Goal: Entertainment & Leisure: Browse casually

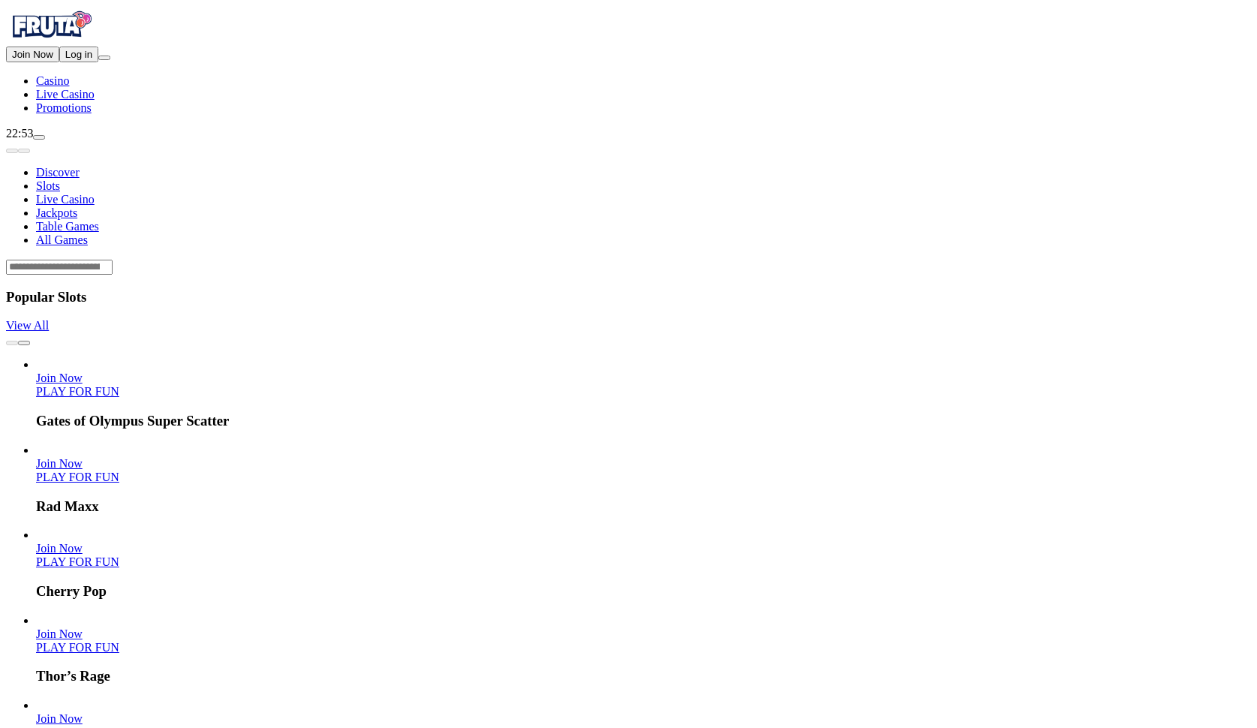
click at [941, 259] on div "Lobby" at bounding box center [628, 267] width 1245 height 16
click at [938, 259] on div "Lobby" at bounding box center [628, 267] width 1245 height 16
click at [936, 259] on div "Lobby" at bounding box center [628, 267] width 1245 height 16
click at [113, 260] on input "Search" at bounding box center [59, 267] width 107 height 15
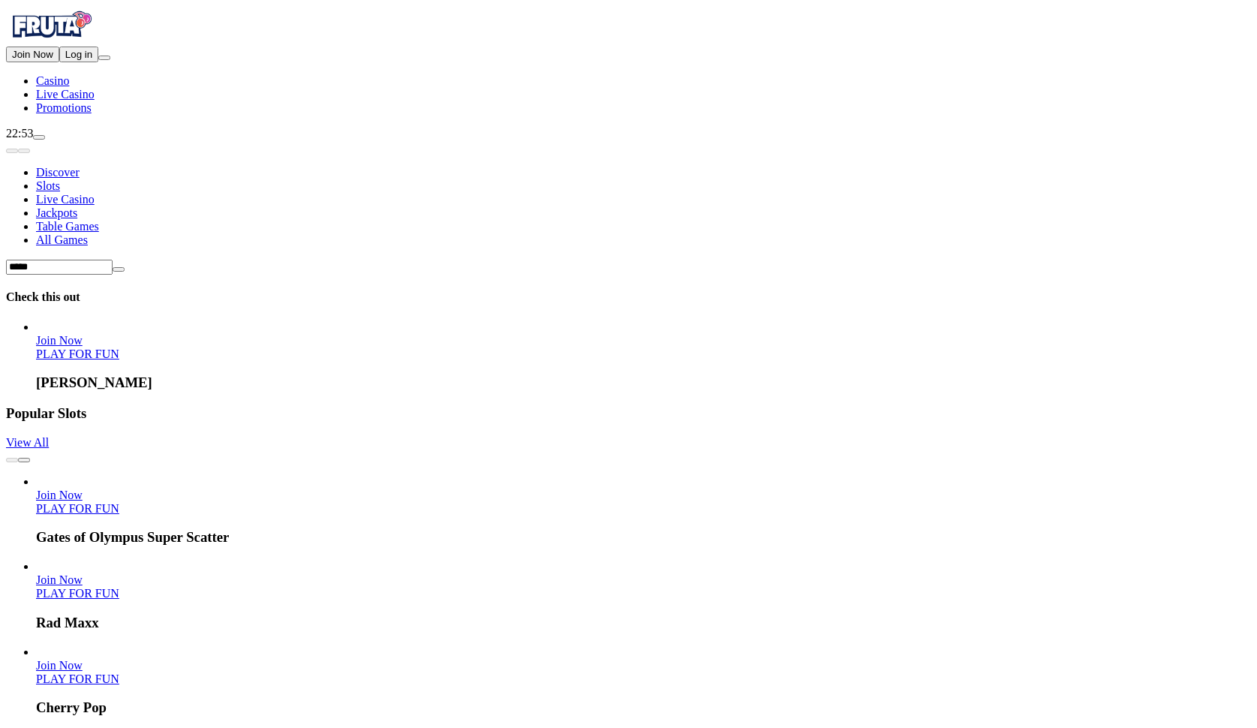
type input "*****"
click at [119, 347] on link "PLAY FOR FUN" at bounding box center [77, 353] width 83 height 13
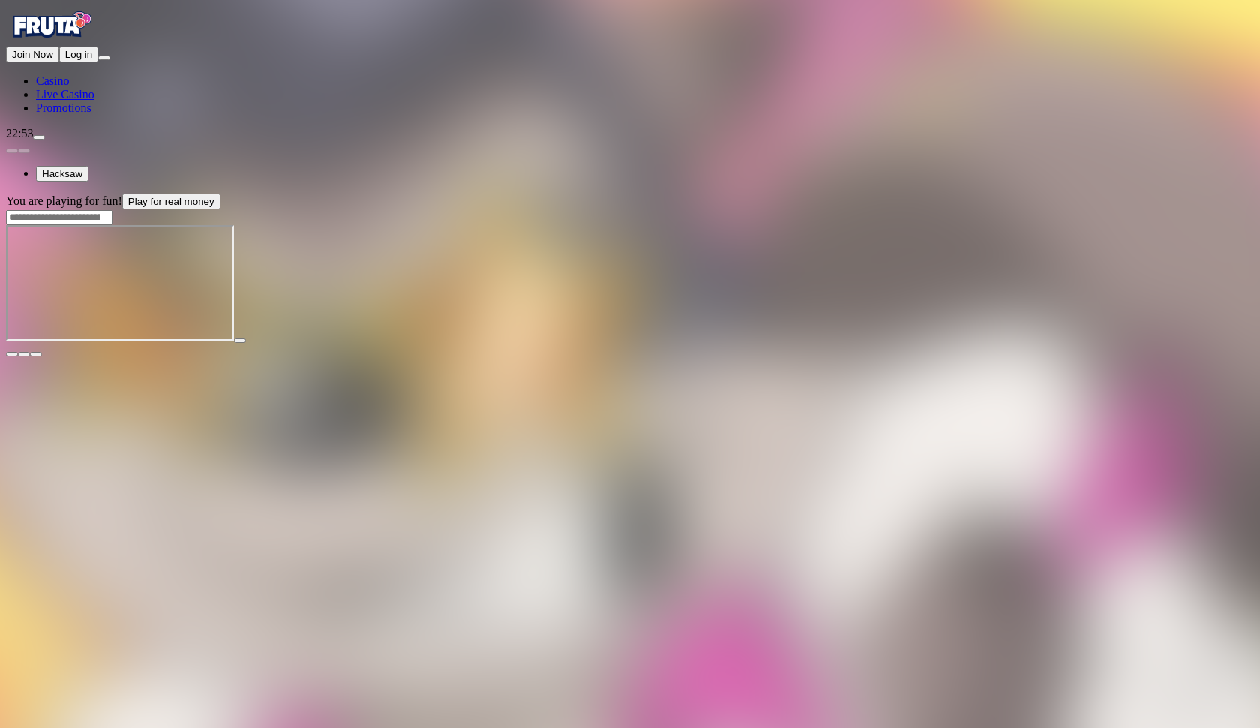
click at [36, 354] on span "fullscreen icon" at bounding box center [36, 354] width 0 height 0
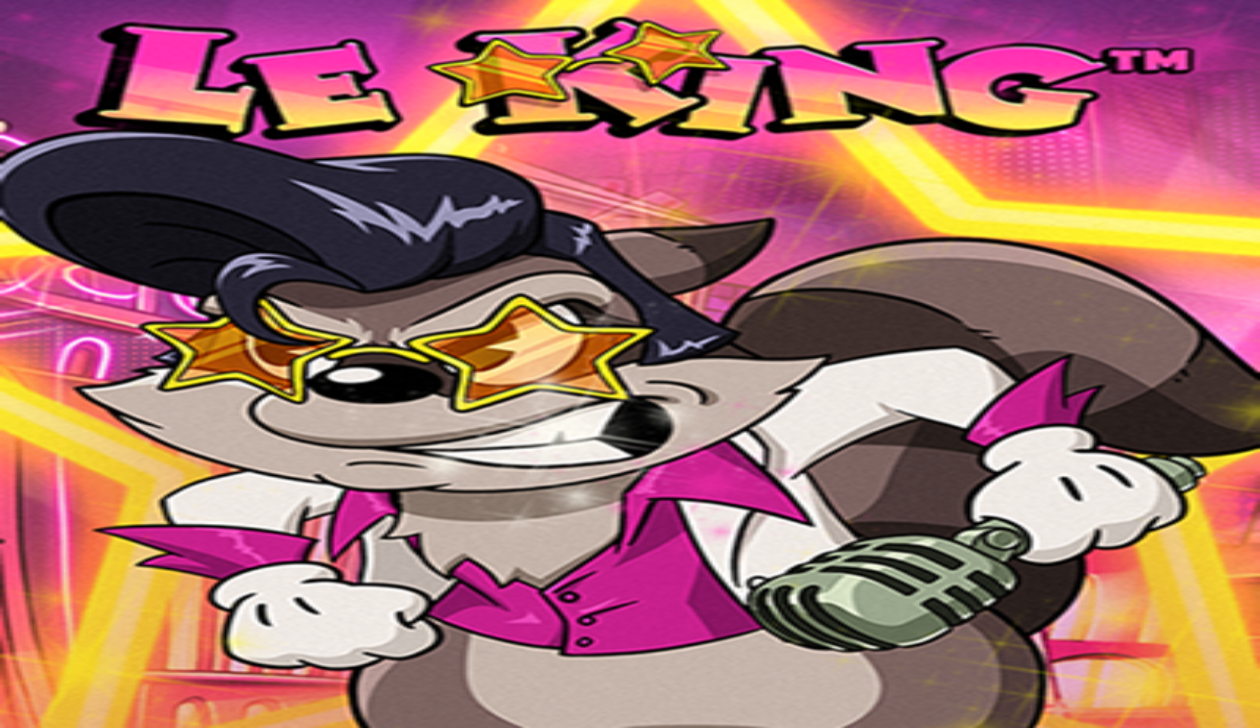
click at [1237, 194] on main "You are playing for fun! Play for real money" at bounding box center [630, 276] width 1248 height 164
click at [1242, 194] on main "You are playing for fun! Play for real money" at bounding box center [630, 276] width 1248 height 164
click at [24, 354] on span "chevron-down icon" at bounding box center [24, 354] width 0 height 0
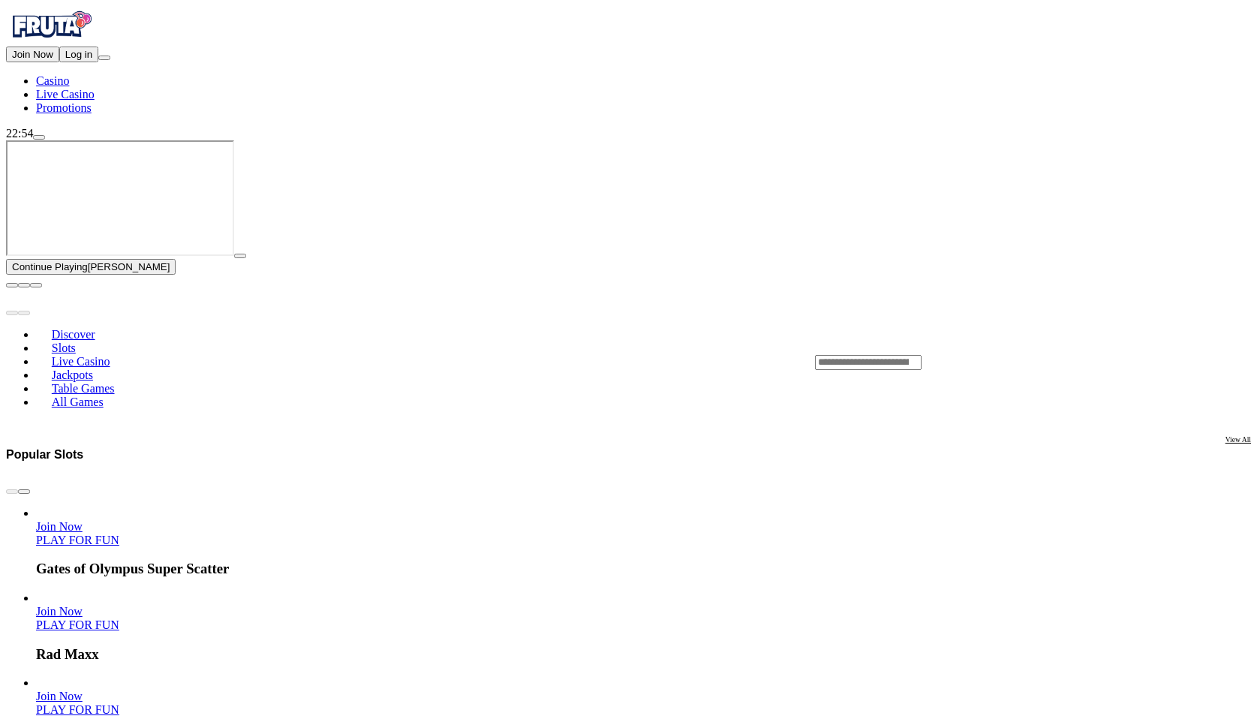
click at [246, 258] on button "button" at bounding box center [240, 256] width 12 height 5
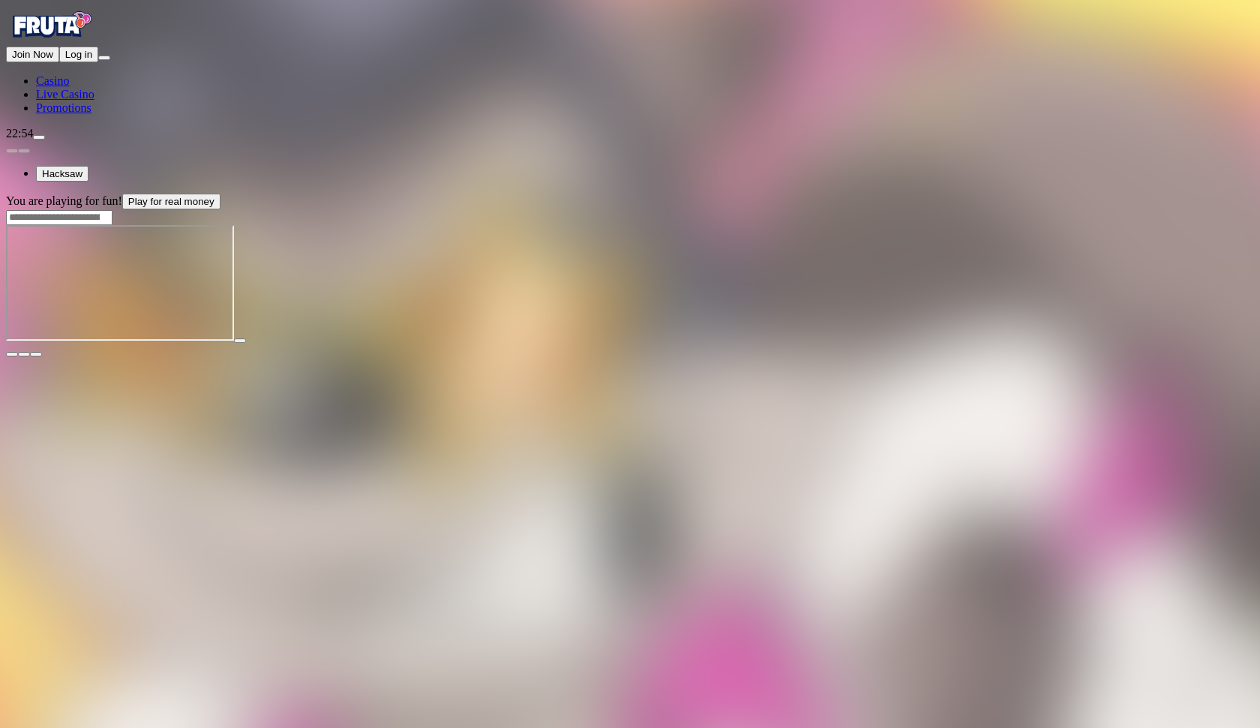
click at [36, 354] on span "fullscreen icon" at bounding box center [36, 354] width 0 height 0
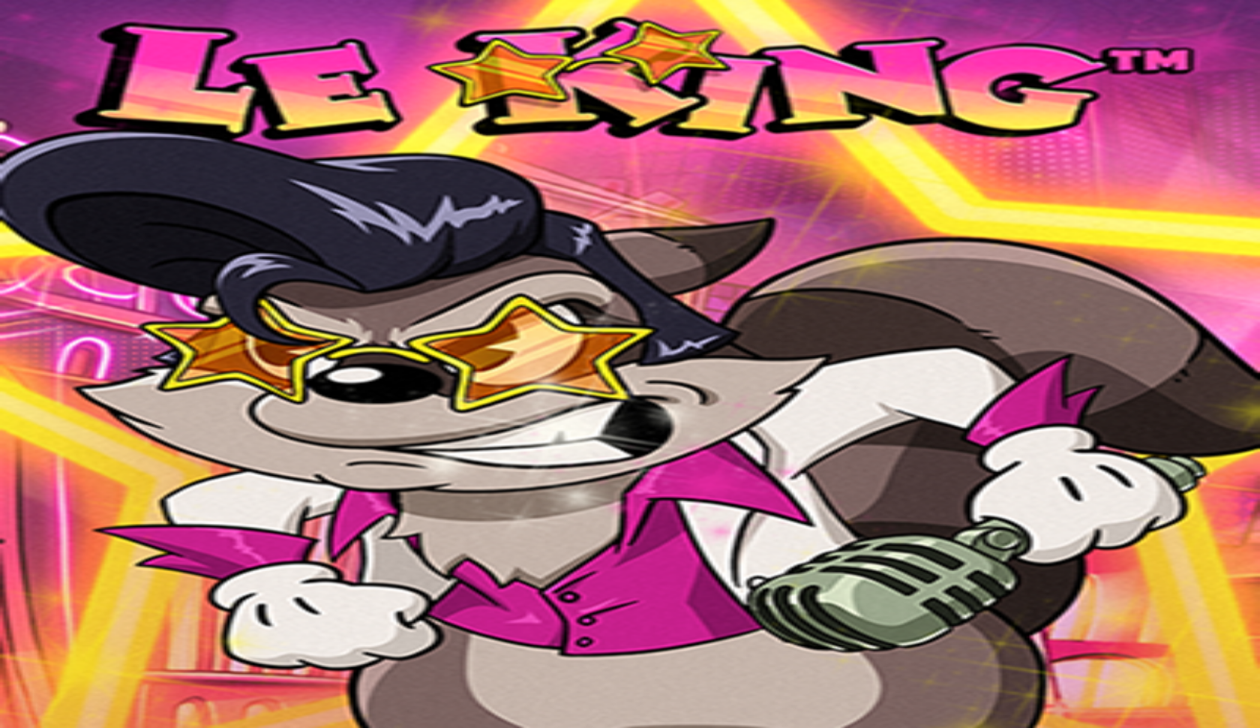
click at [42, 352] on button "button" at bounding box center [36, 354] width 12 height 5
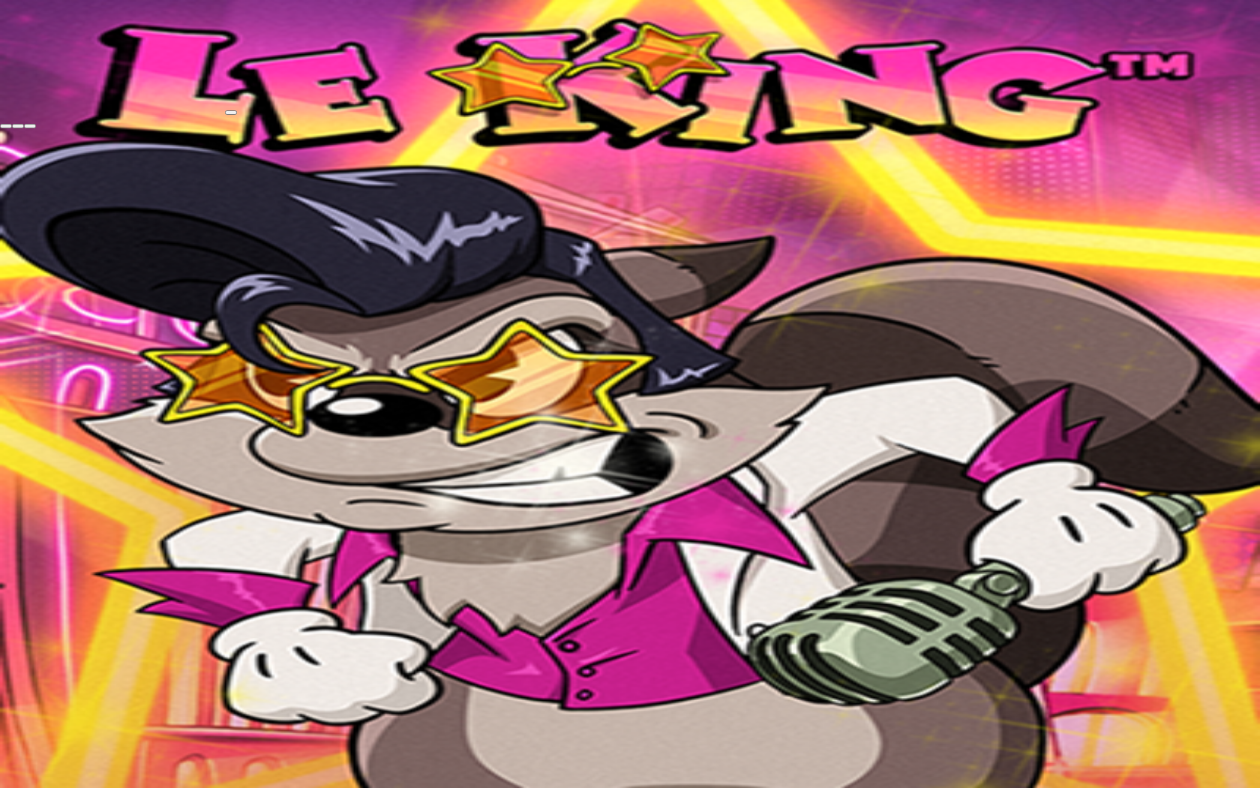
click at [6, 126] on span "close icon" at bounding box center [6, 126] width 0 height 0
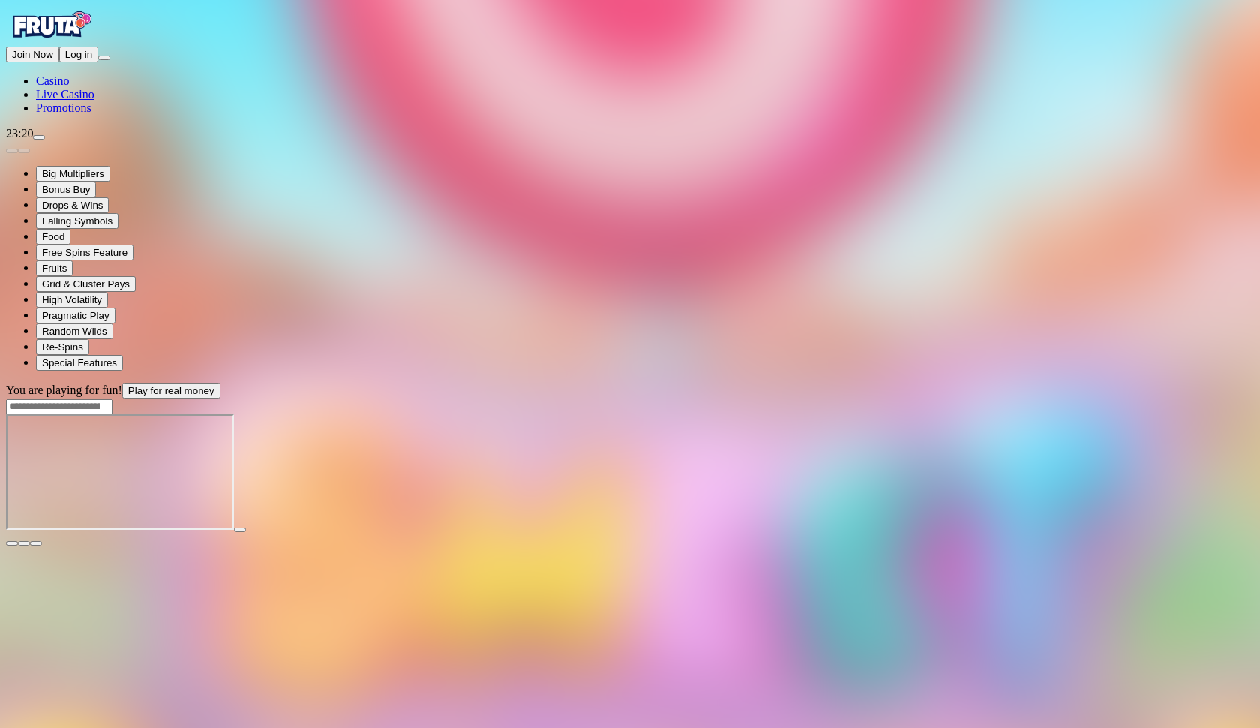
click at [36, 543] on span "fullscreen icon" at bounding box center [36, 543] width 0 height 0
click at [12, 543] on span "close icon" at bounding box center [12, 543] width 0 height 0
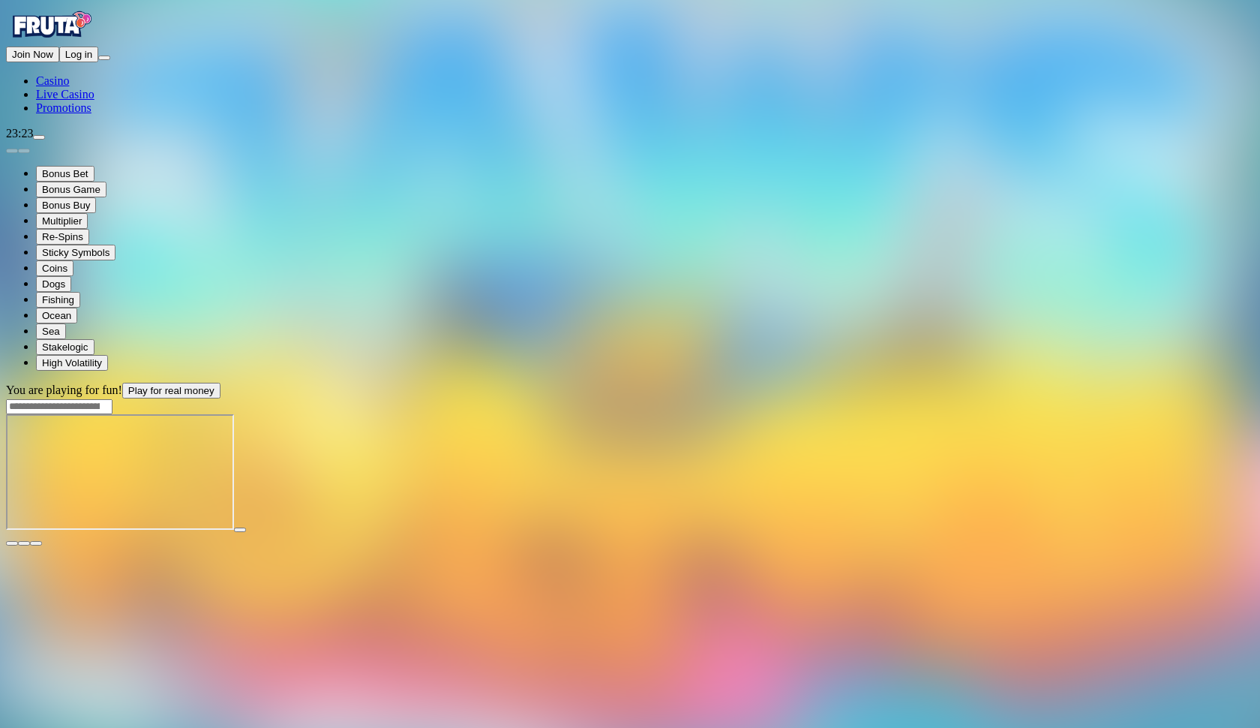
click at [12, 543] on span "close icon" at bounding box center [12, 543] width 0 height 0
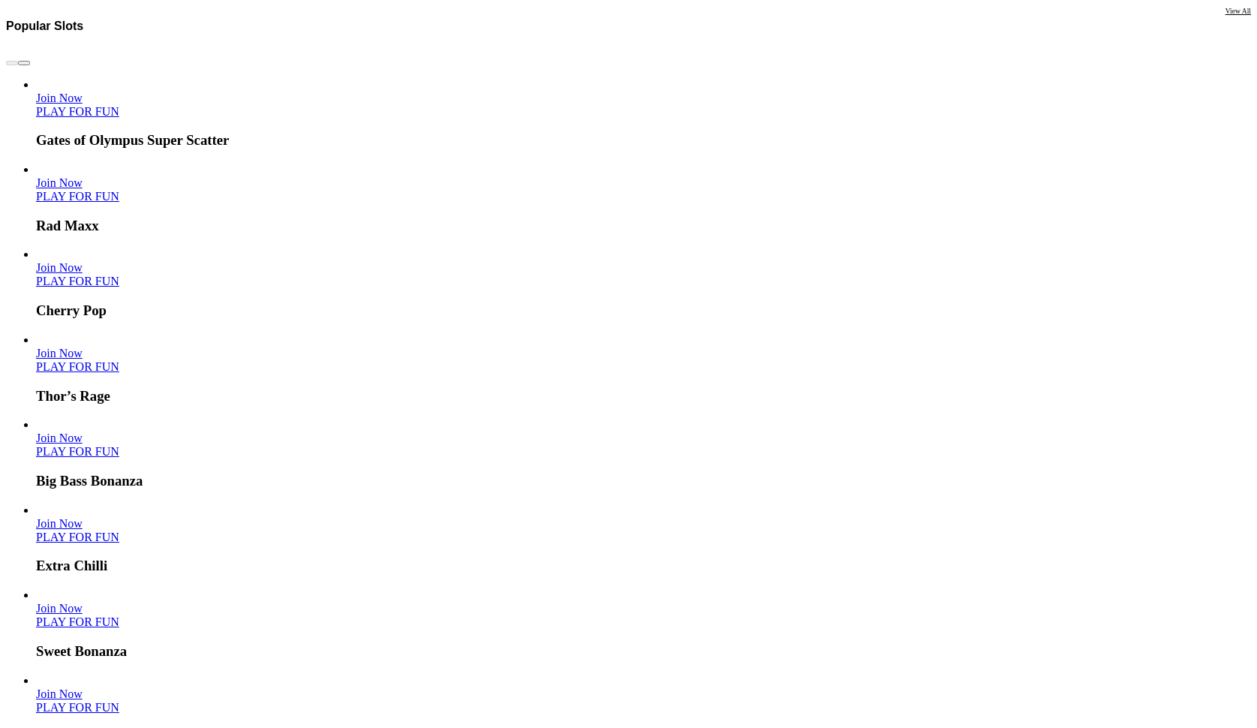
scroll to position [315, 0]
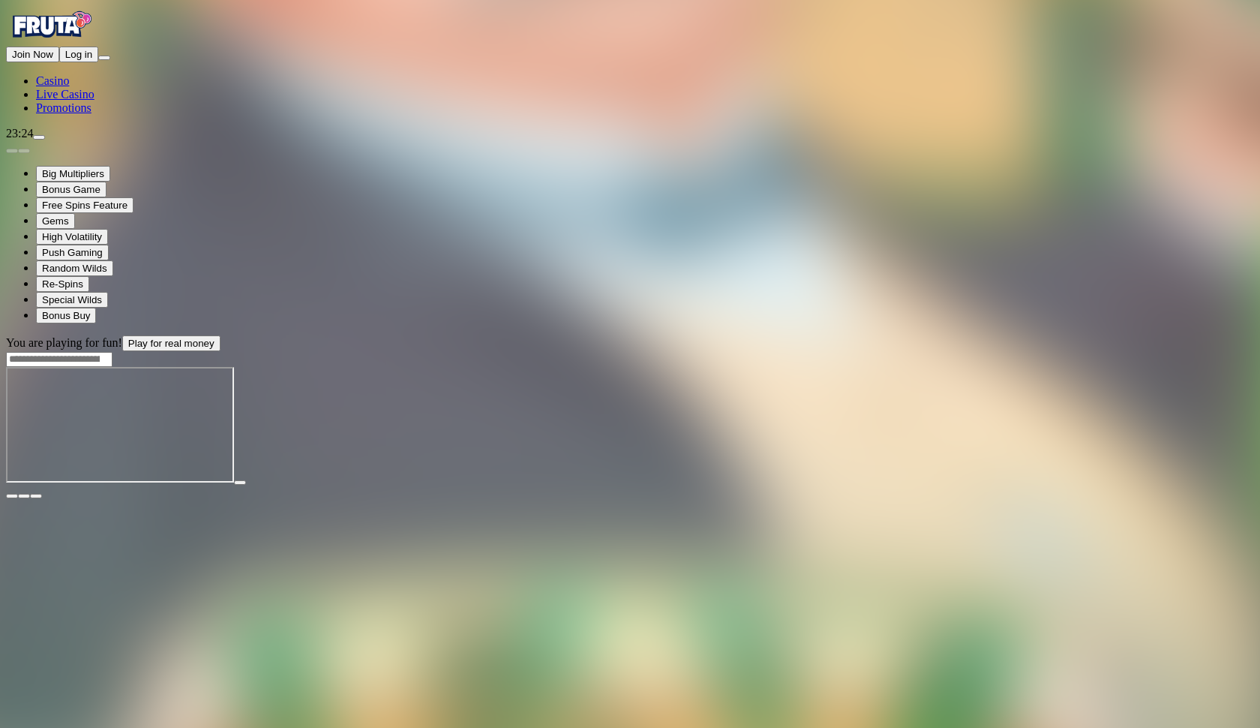
click at [36, 496] on span "fullscreen icon" at bounding box center [36, 496] width 0 height 0
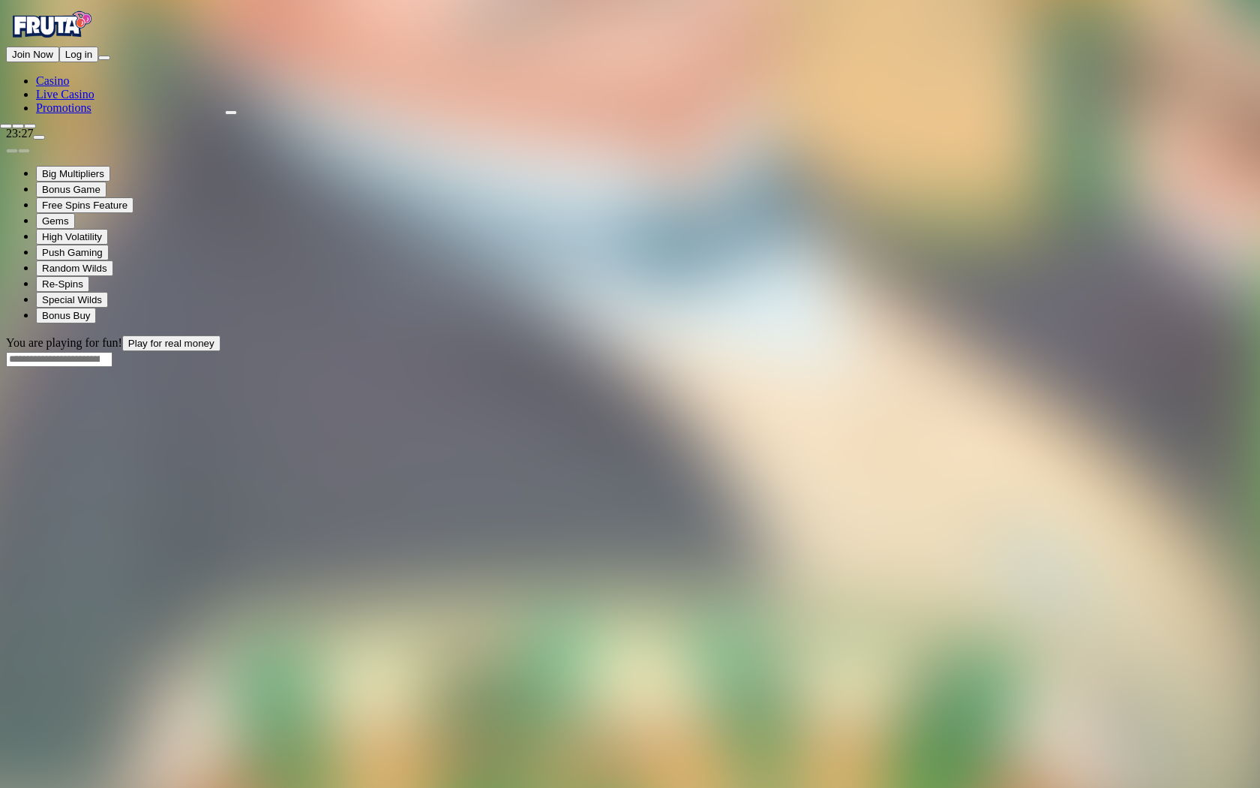
click at [6, 126] on span "close icon" at bounding box center [6, 126] width 0 height 0
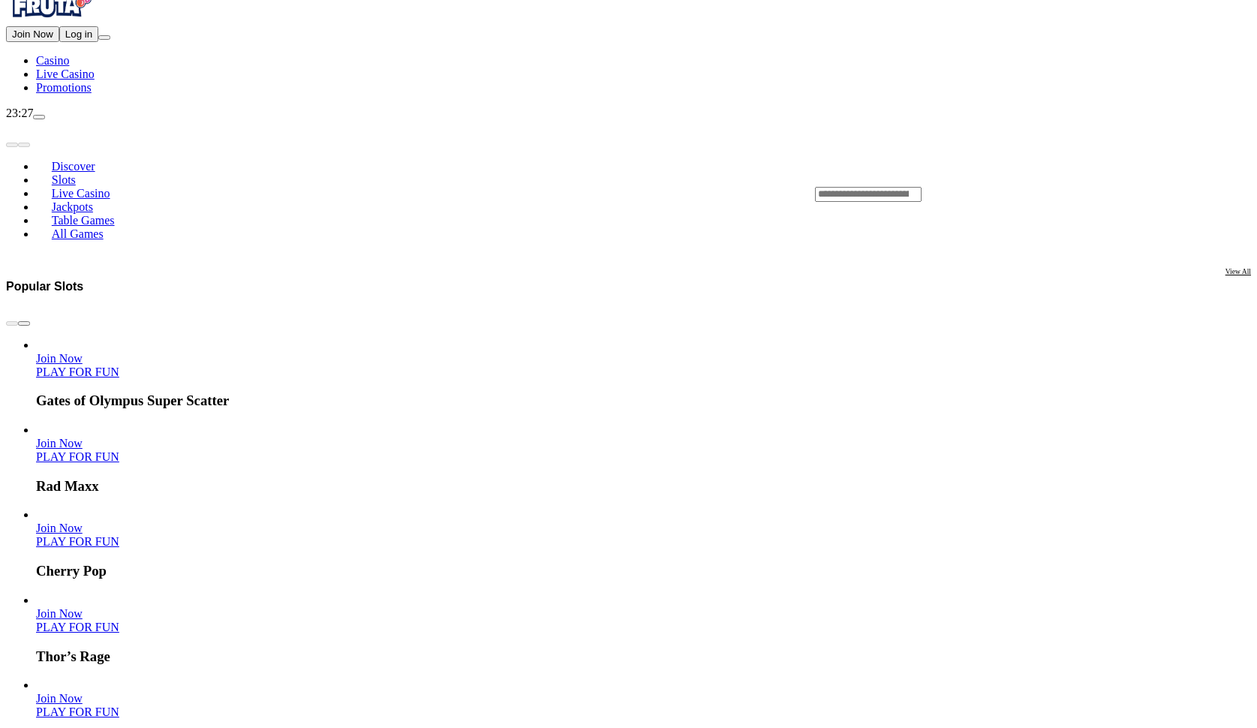
scroll to position [302, 0]
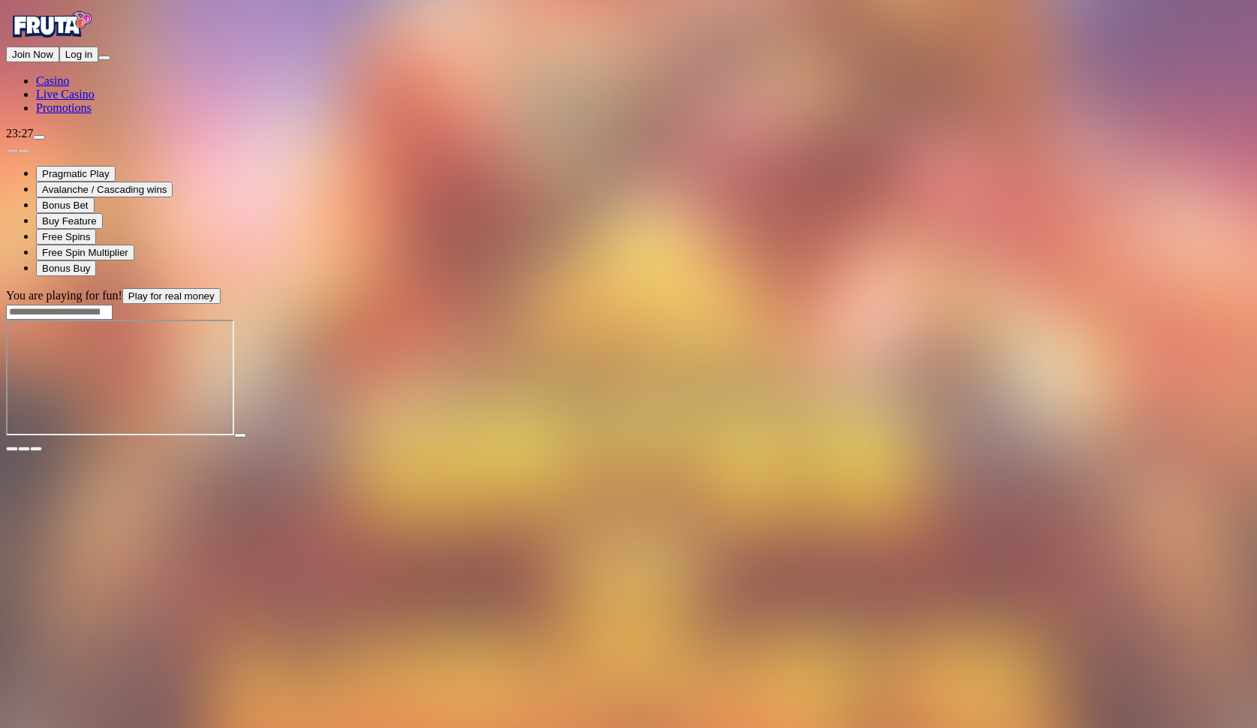
click at [1248, 288] on main "You are playing for fun! Play for real money Gates of Hades Read more" at bounding box center [628, 370] width 1245 height 164
click at [36, 449] on span "fullscreen icon" at bounding box center [36, 449] width 0 height 0
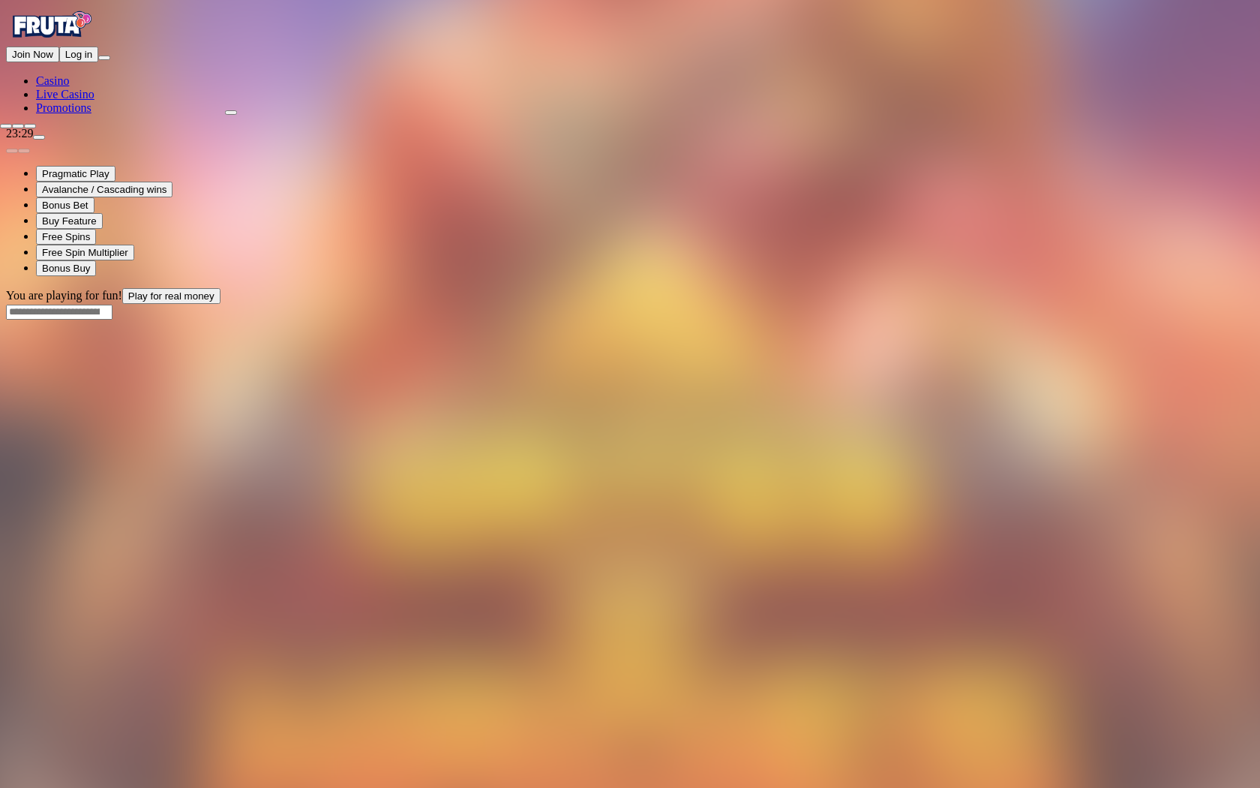
click at [6, 126] on span "close icon" at bounding box center [6, 126] width 0 height 0
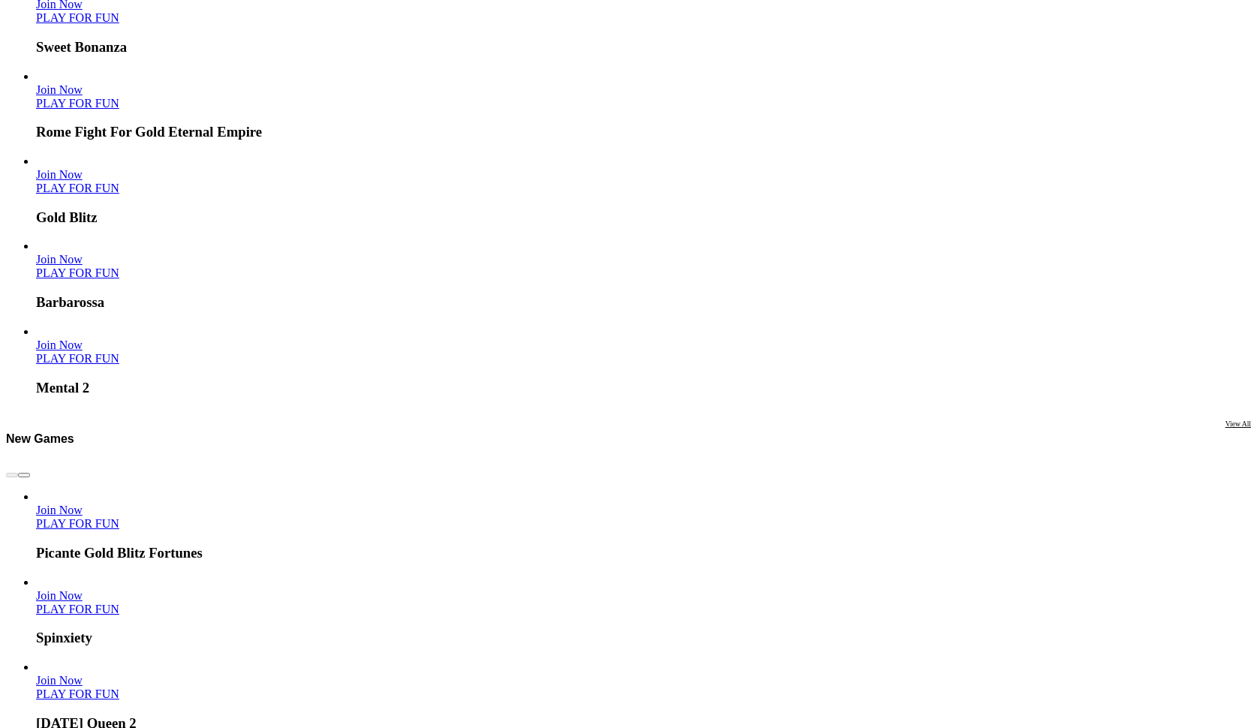
scroll to position [939, 0]
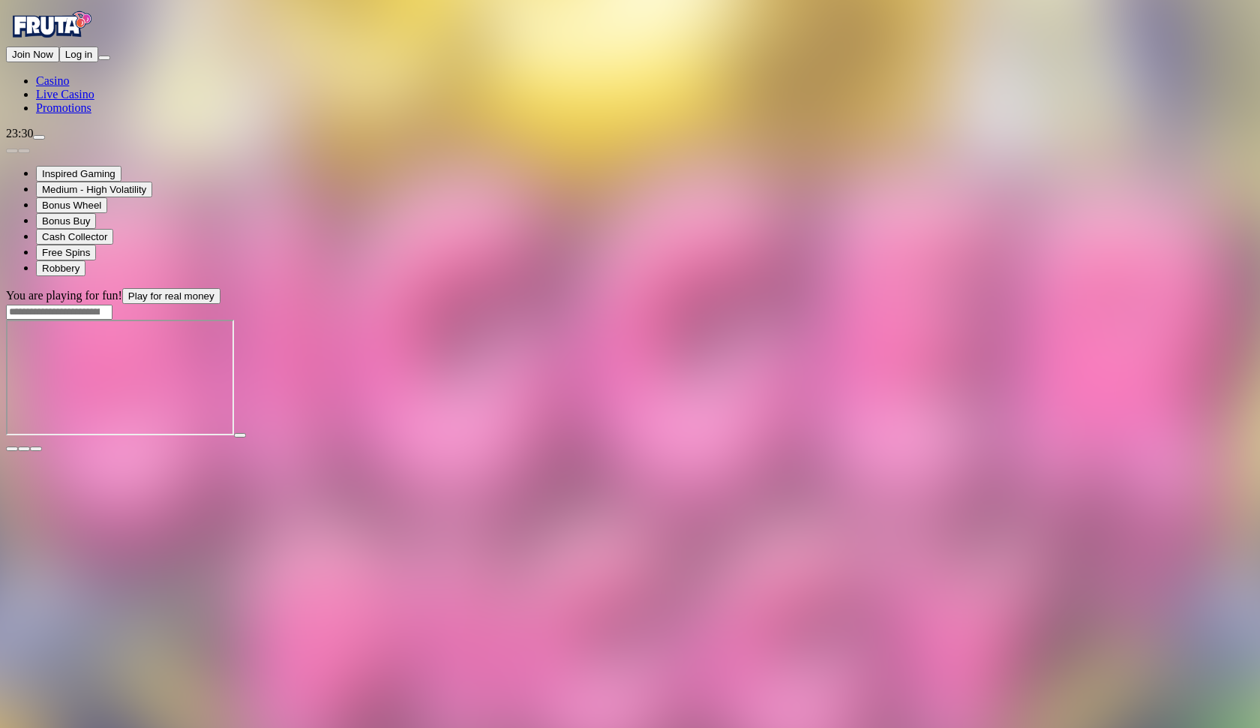
click at [36, 449] on span "fullscreen icon" at bounding box center [36, 449] width 0 height 0
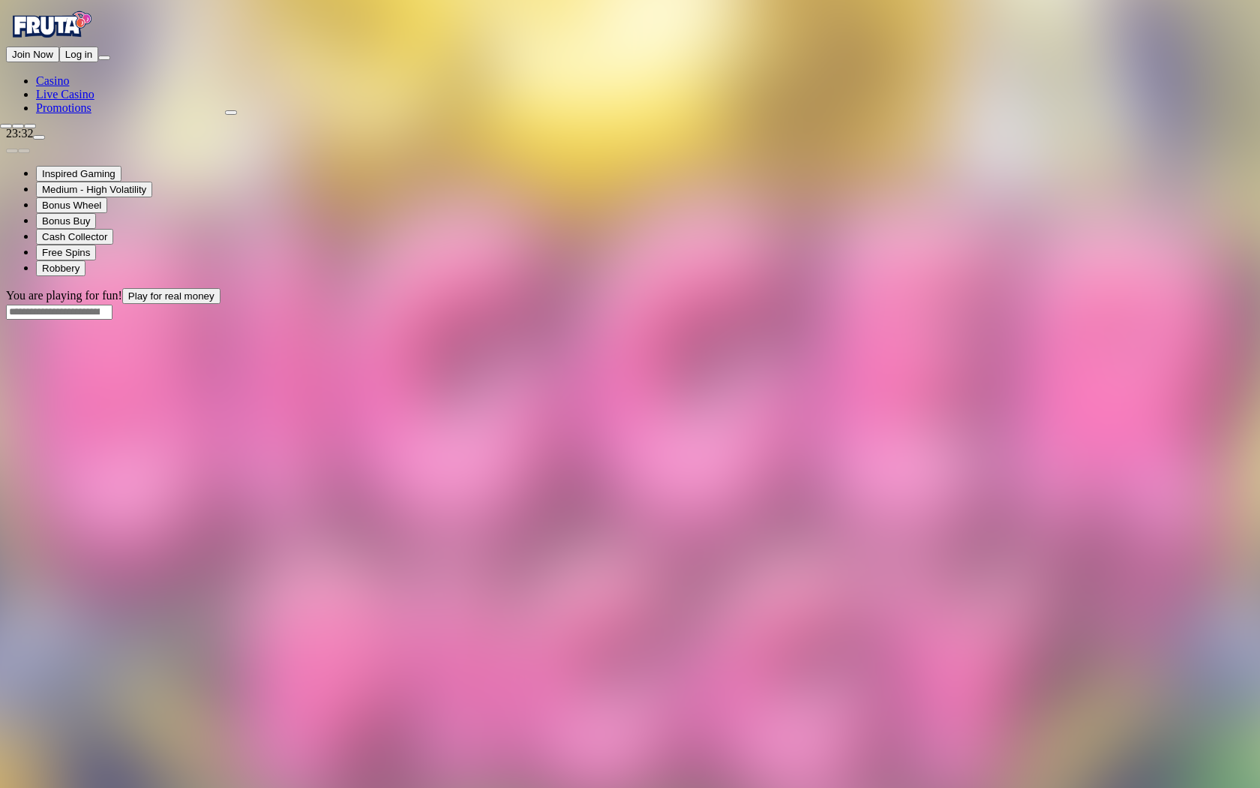
click at [6, 126] on span "close icon" at bounding box center [6, 126] width 0 height 0
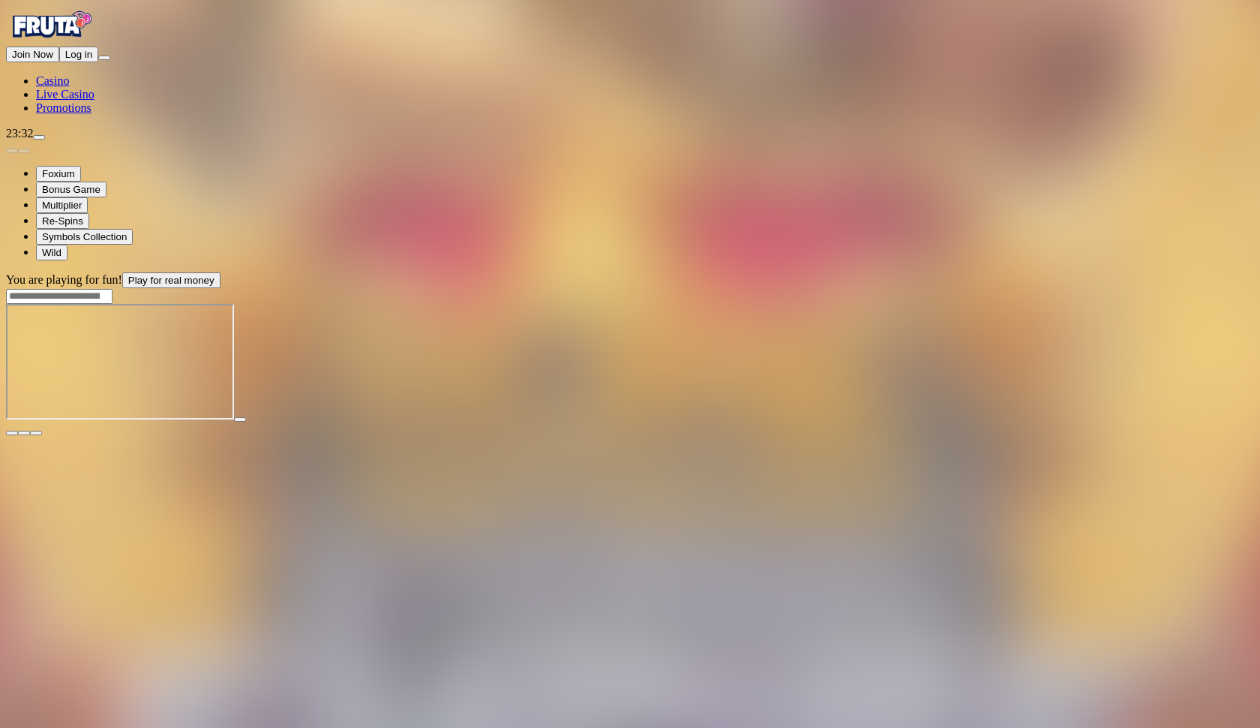
click at [36, 433] on span "fullscreen icon" at bounding box center [36, 433] width 0 height 0
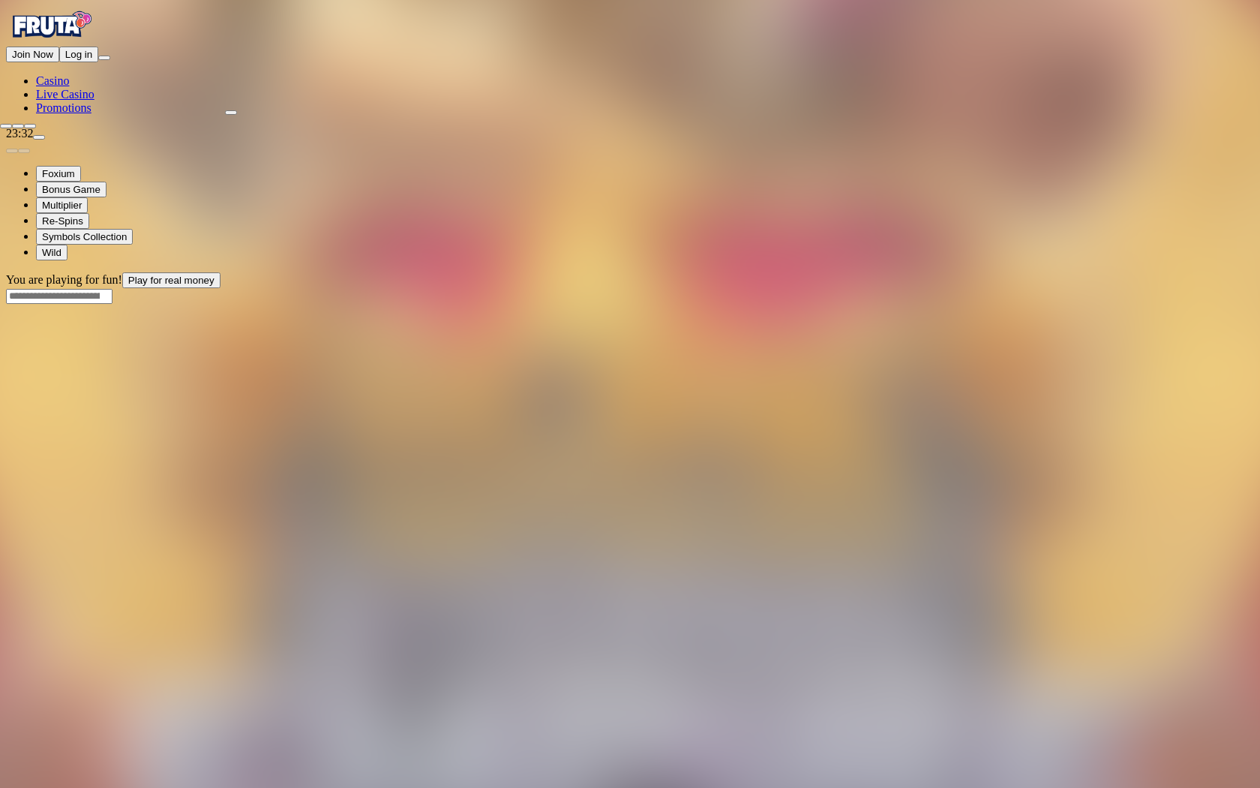
click at [30, 126] on span "fullscreen-exit icon" at bounding box center [30, 126] width 0 height 0
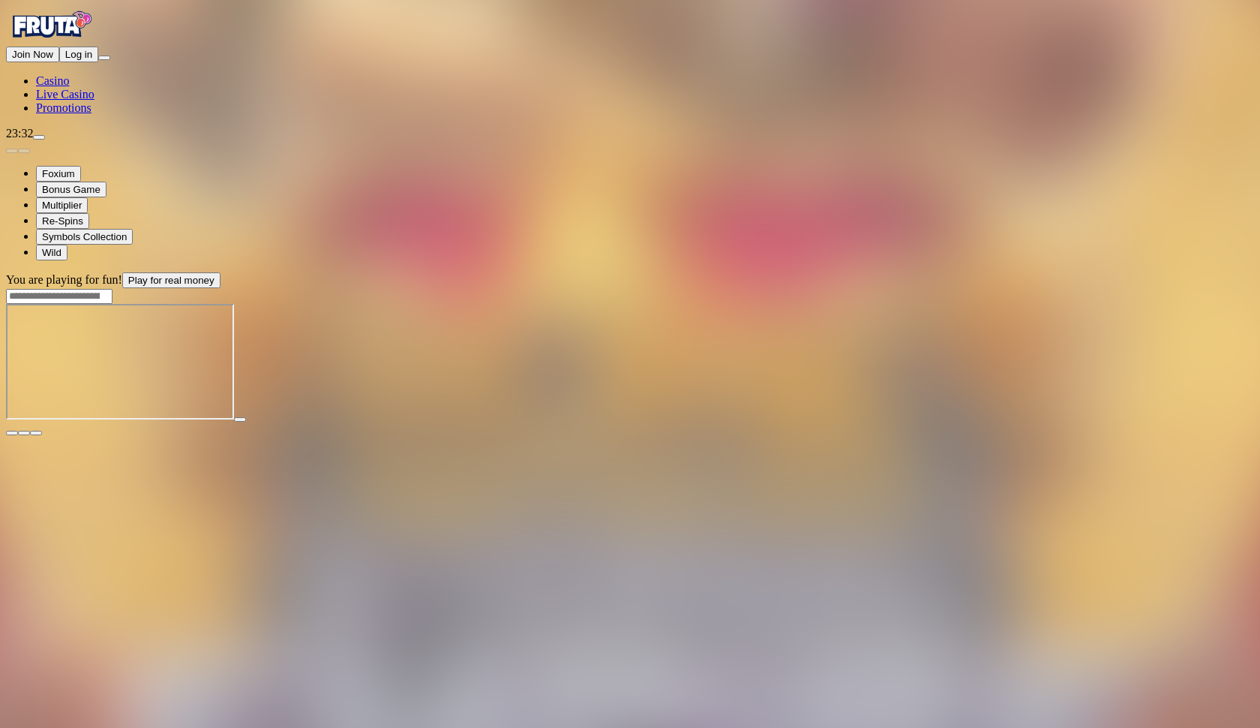
click at [12, 433] on span "close icon" at bounding box center [12, 433] width 0 height 0
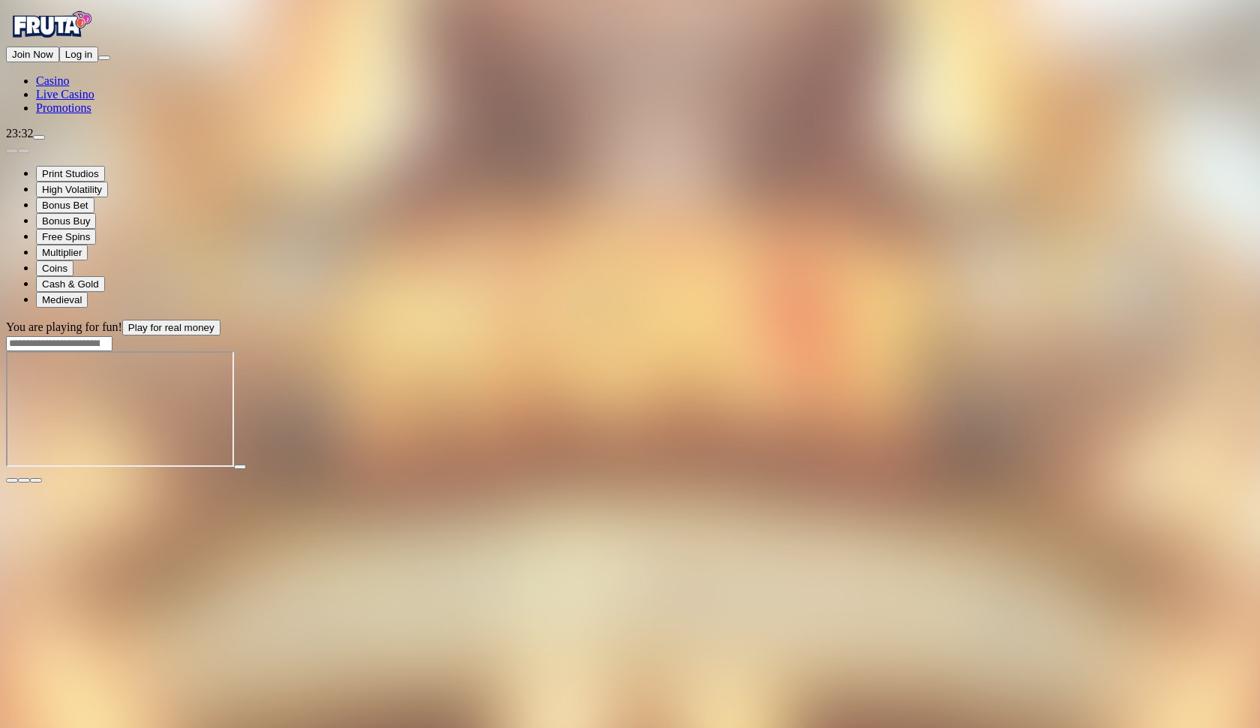
click at [1247, 320] on main "You are playing for fun! Play for real money" at bounding box center [630, 402] width 1248 height 164
click at [36, 480] on span "fullscreen icon" at bounding box center [36, 480] width 0 height 0
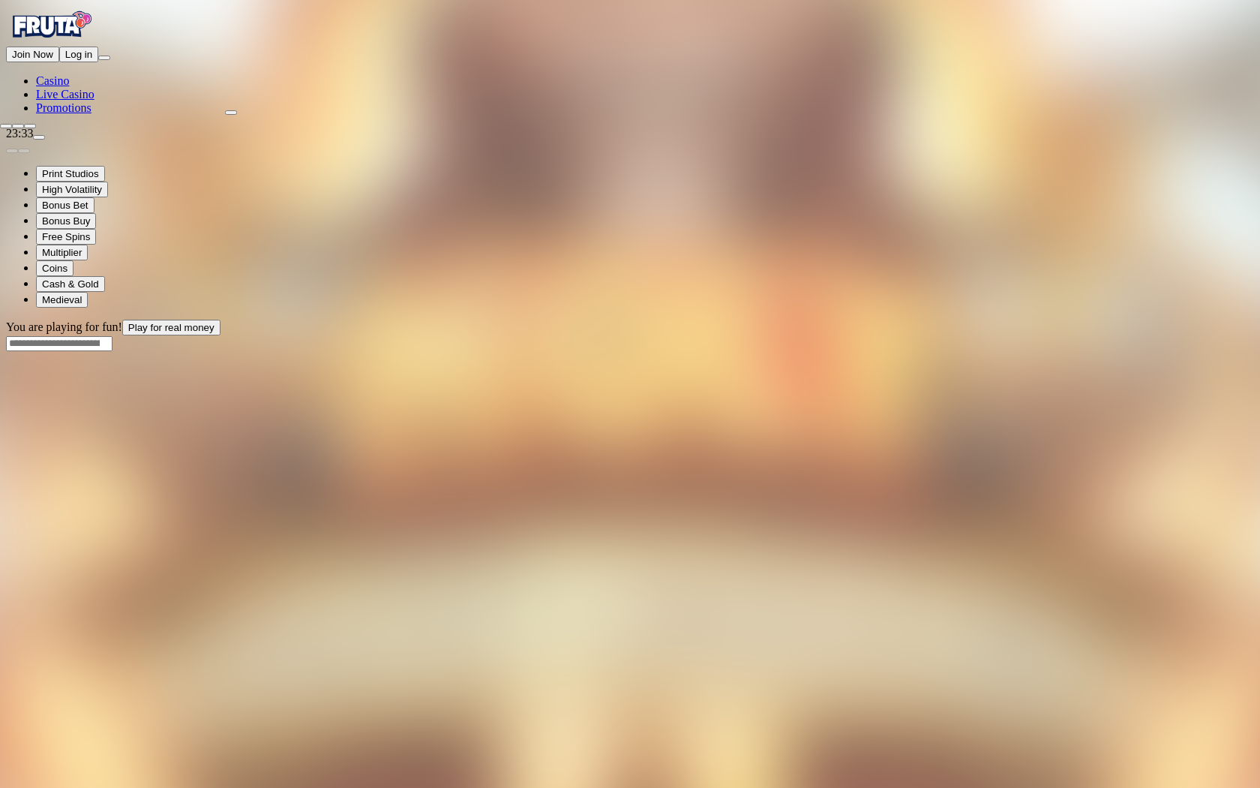
click at [6, 126] on span "close icon" at bounding box center [6, 126] width 0 height 0
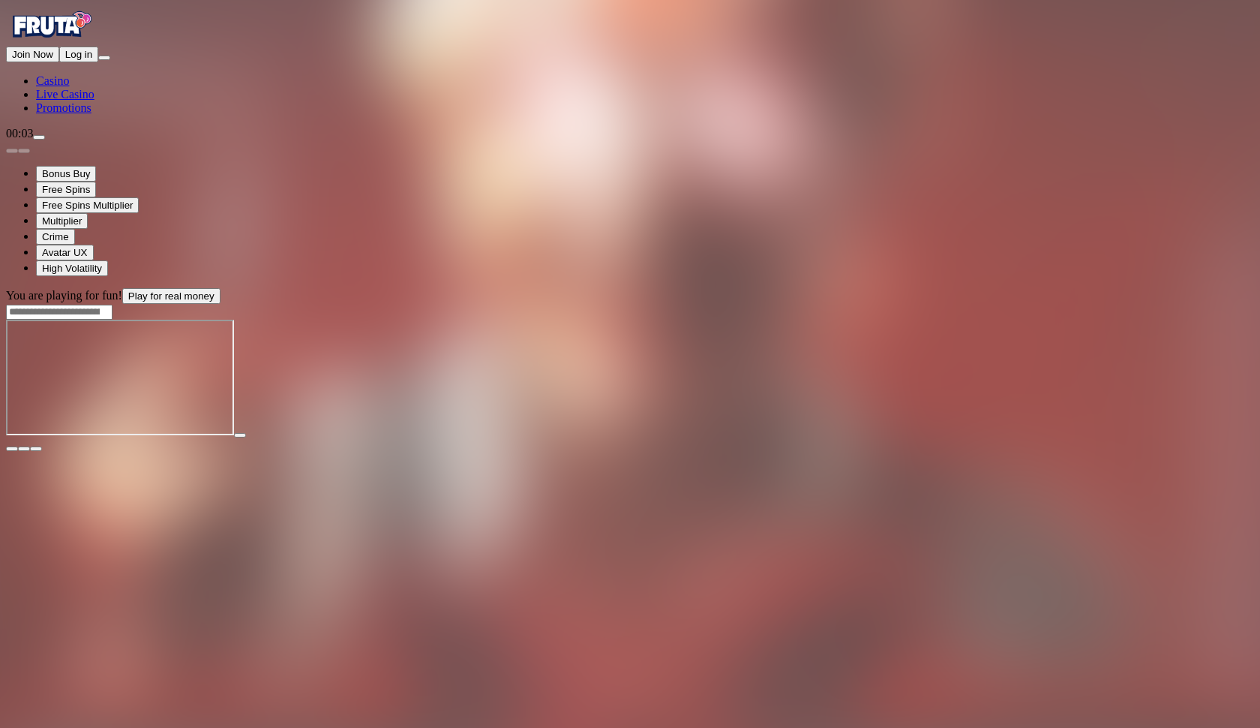
click at [42, 446] on button "button" at bounding box center [36, 448] width 12 height 5
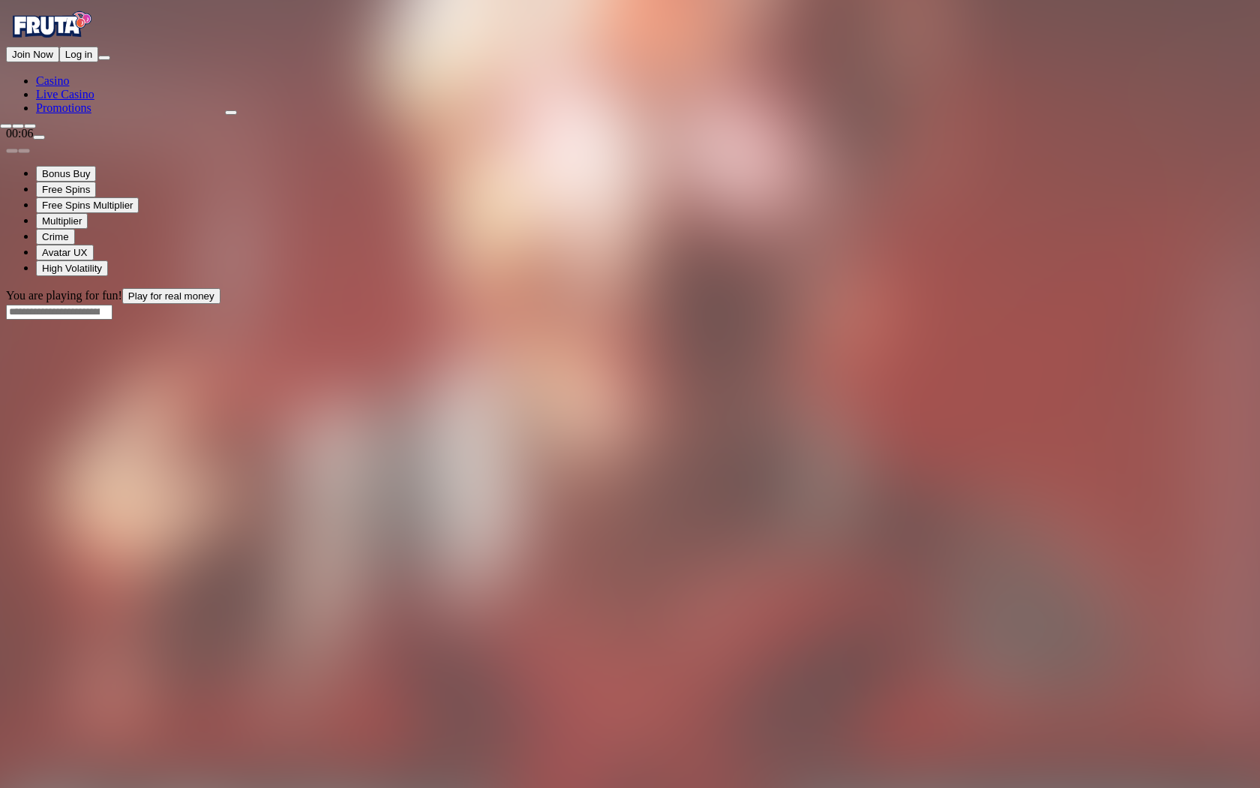
click at [6, 126] on span "close icon" at bounding box center [6, 126] width 0 height 0
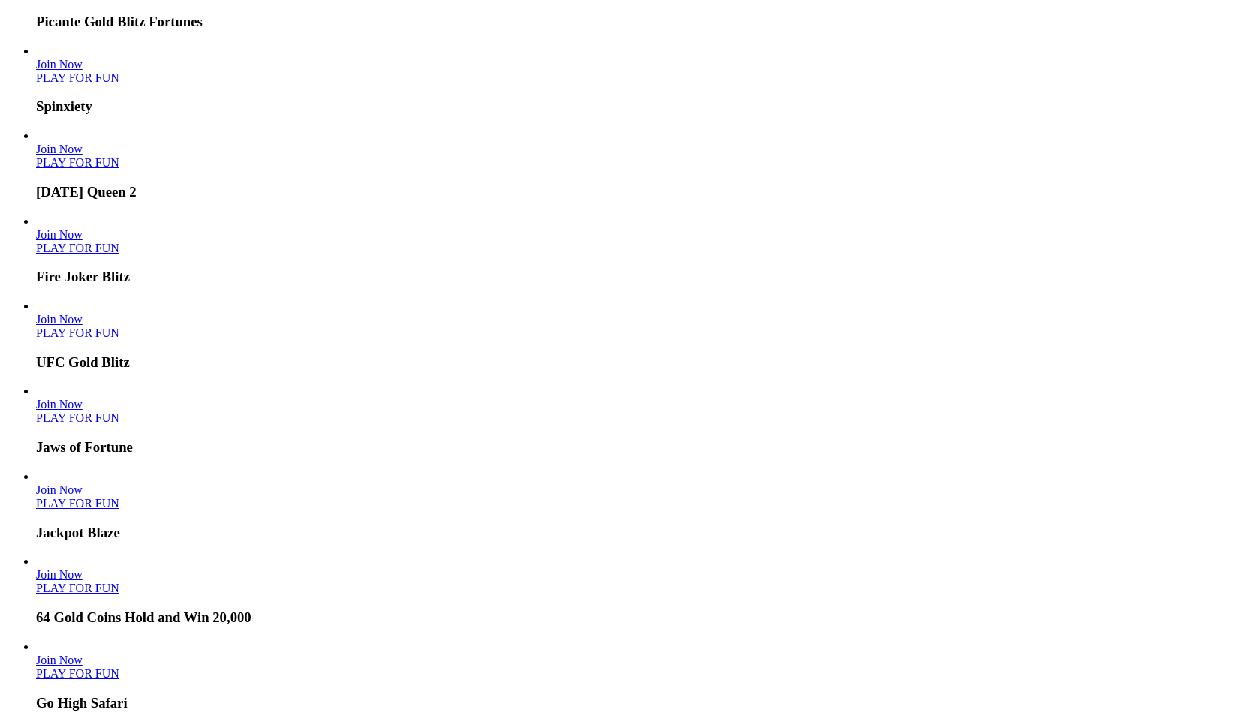
scroll to position [1431, 0]
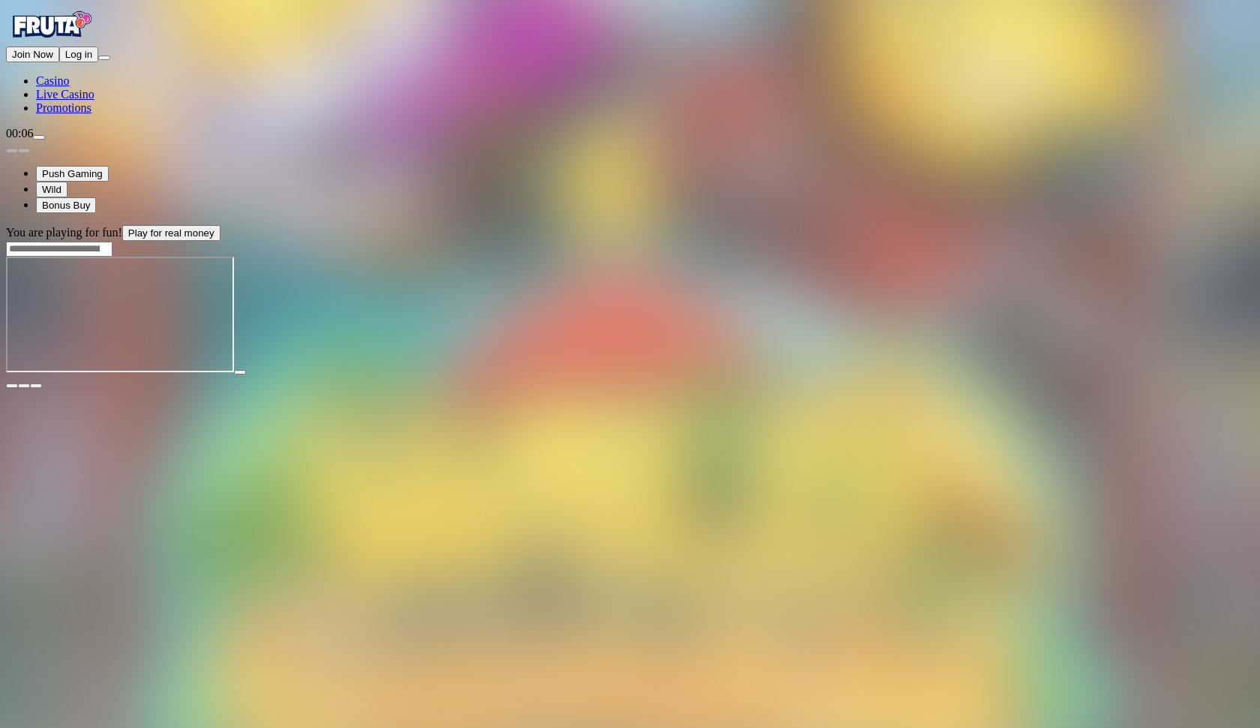
click at [36, 386] on span "fullscreen icon" at bounding box center [36, 386] width 0 height 0
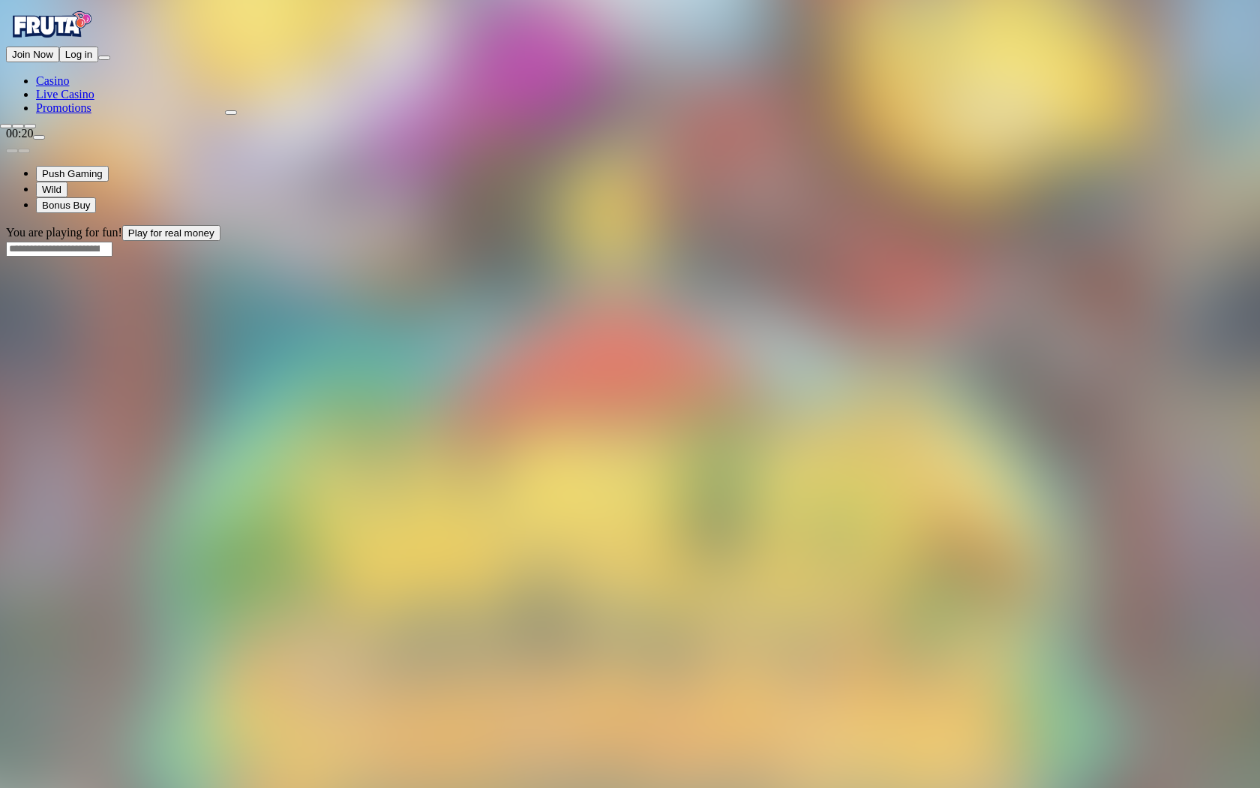
click at [6, 126] on span "close icon" at bounding box center [6, 126] width 0 height 0
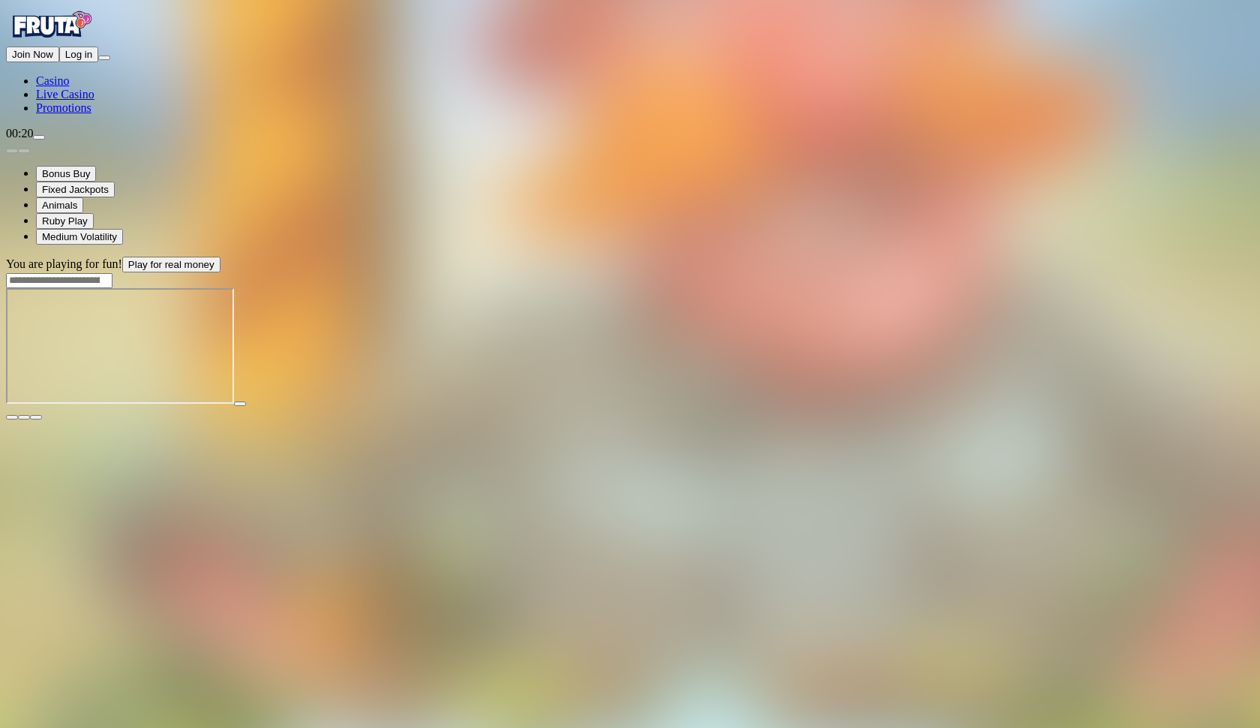
click at [36, 417] on span "fullscreen icon" at bounding box center [36, 417] width 0 height 0
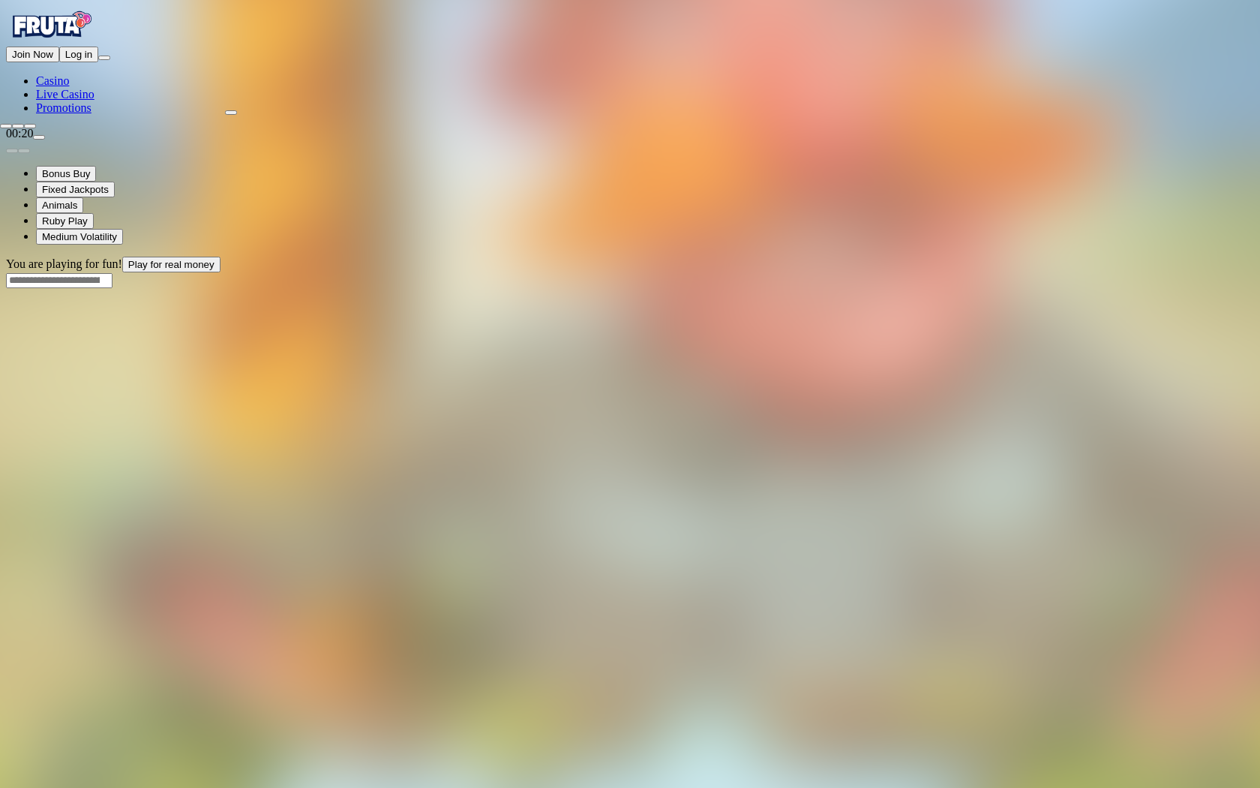
click at [12, 124] on button "button" at bounding box center [6, 126] width 12 height 5
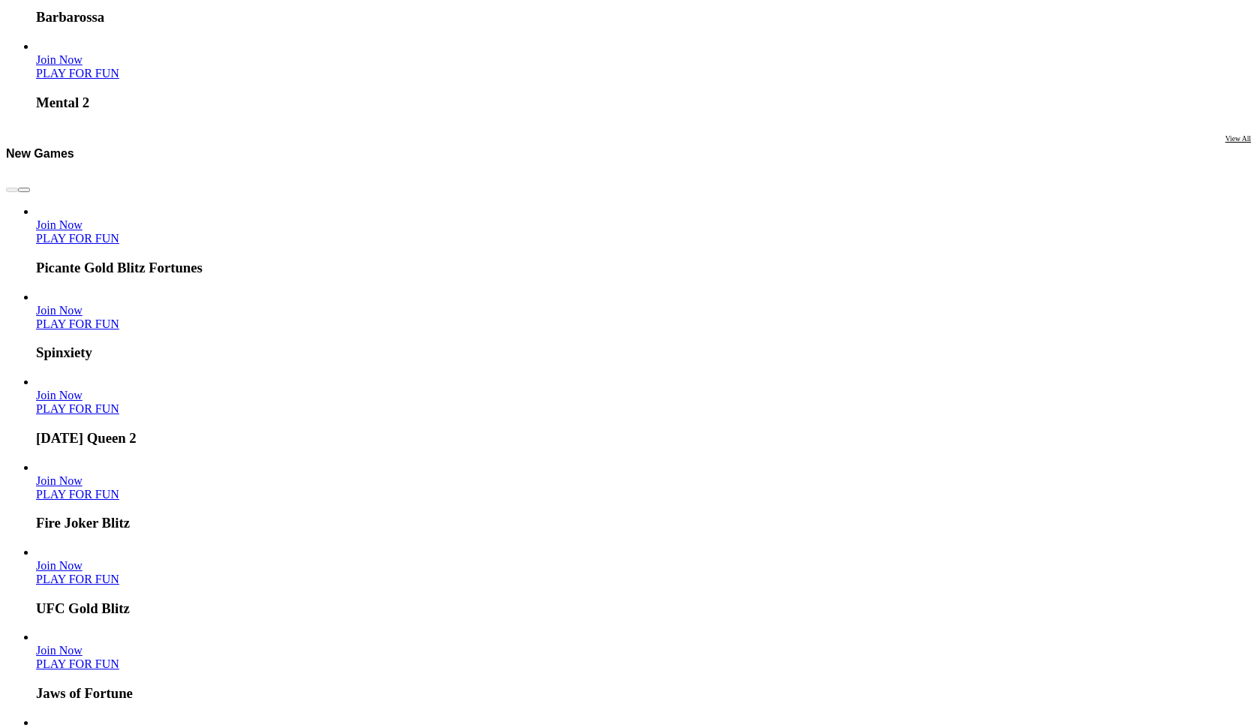
scroll to position [883, 1]
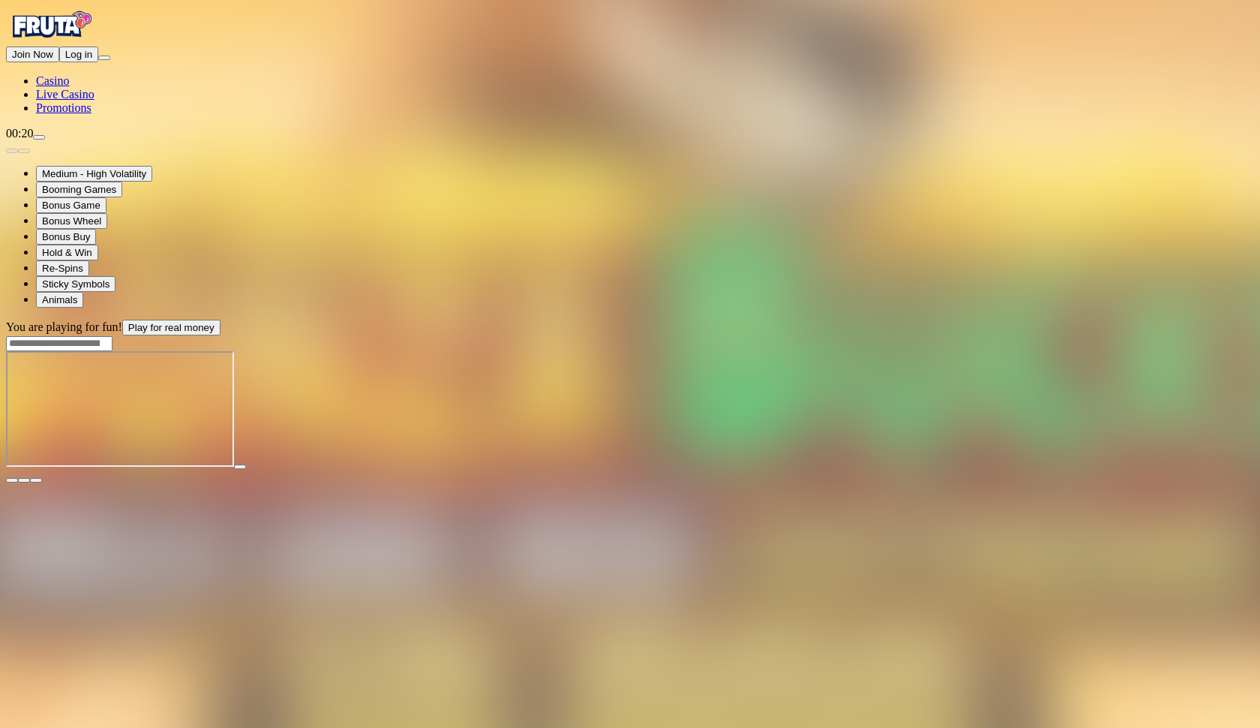
click at [36, 480] on span "fullscreen icon" at bounding box center [36, 480] width 0 height 0
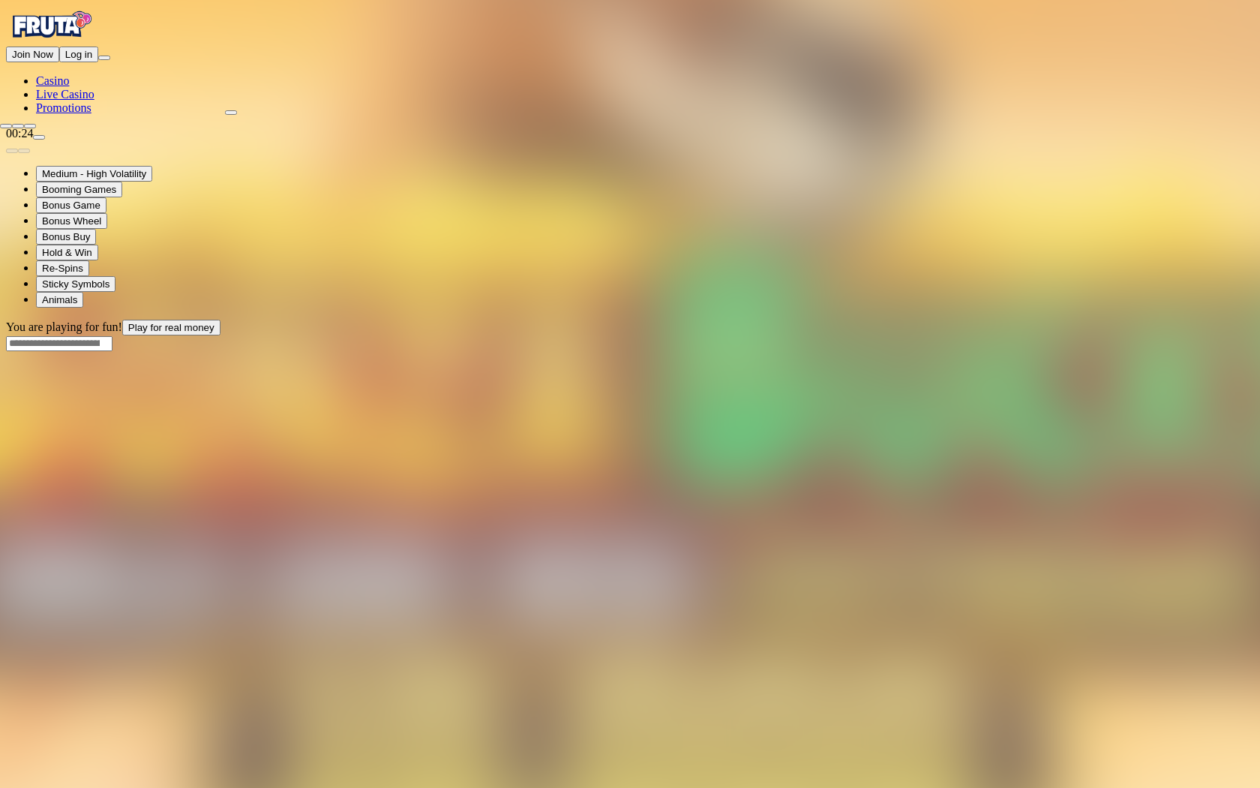
click at [6, 126] on span "close icon" at bounding box center [6, 126] width 0 height 0
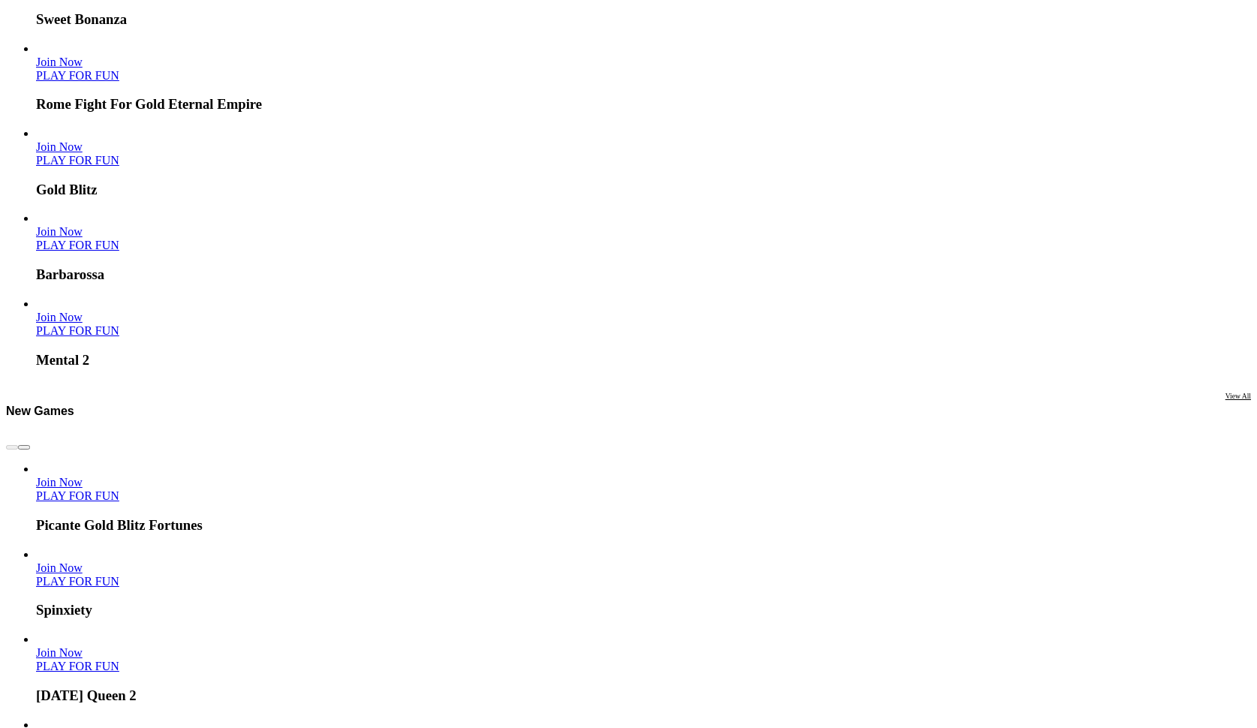
scroll to position [975, 0]
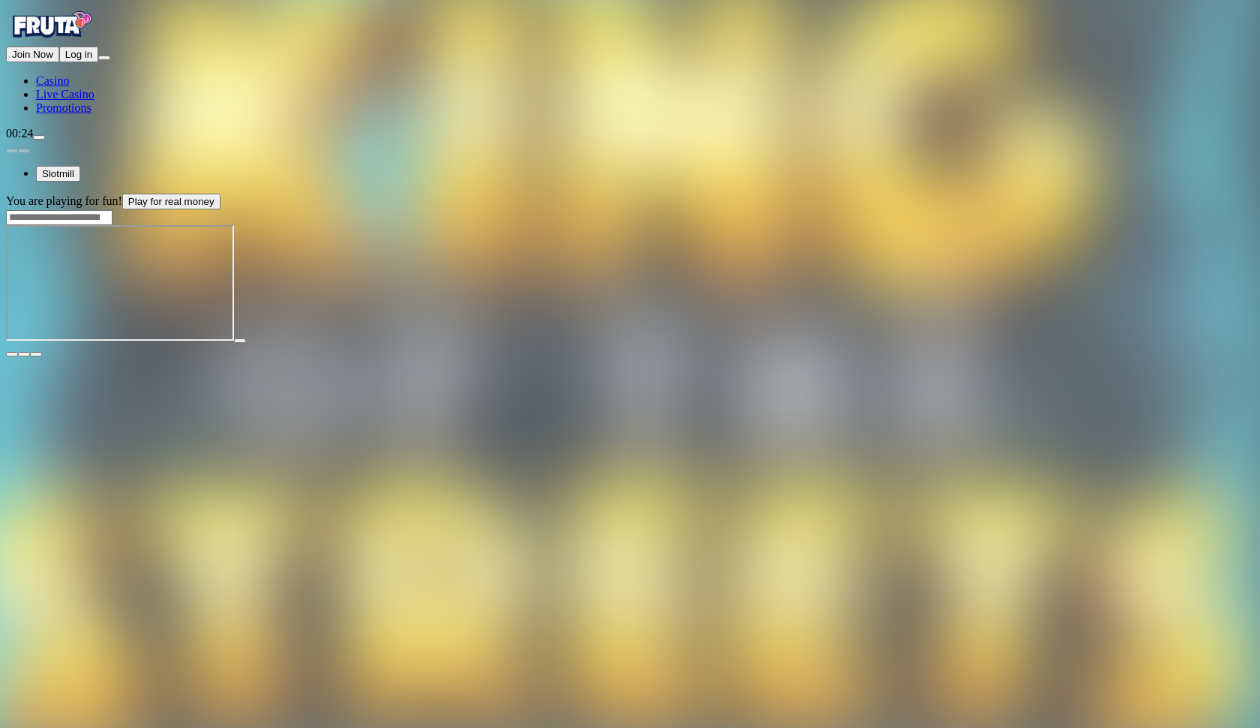
click at [1244, 344] on div at bounding box center [630, 351] width 1248 height 14
click at [42, 352] on button "button" at bounding box center [36, 354] width 12 height 5
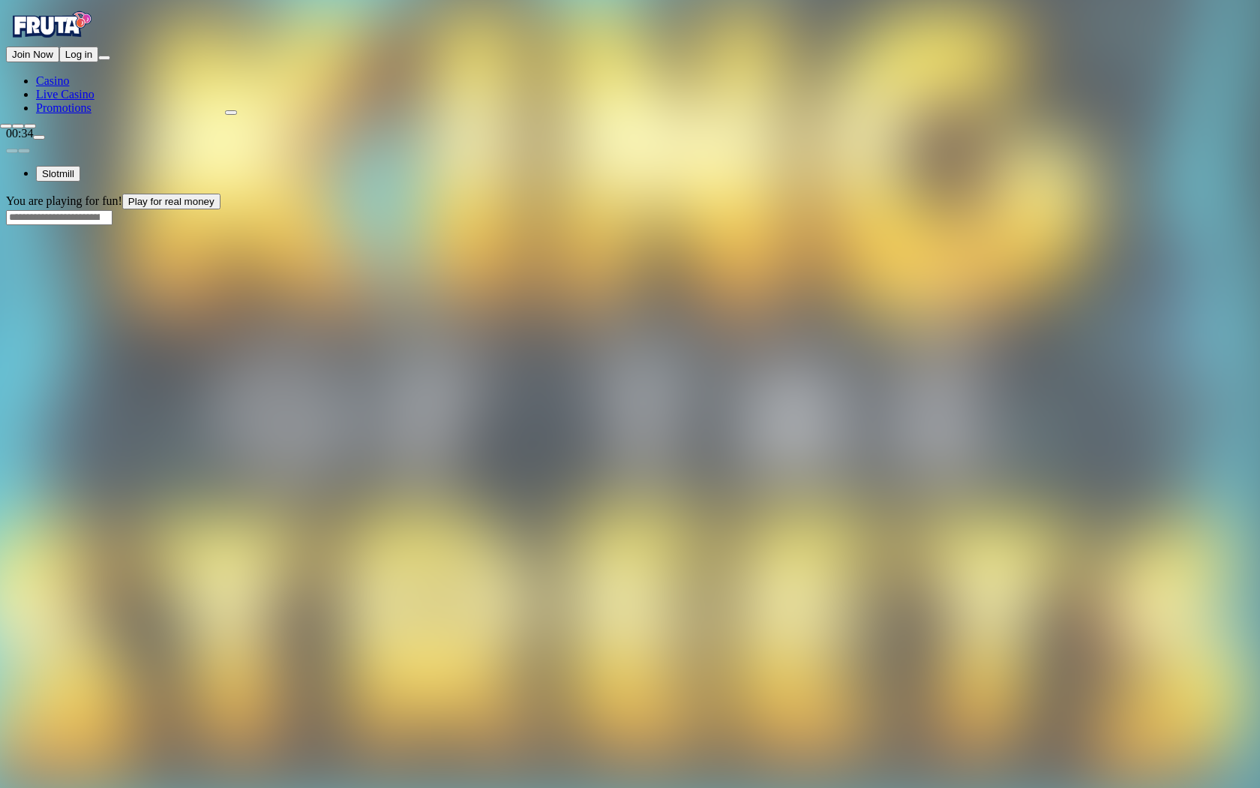
click at [6, 126] on span "close icon" at bounding box center [6, 126] width 0 height 0
